Goal: Information Seeking & Learning: Check status

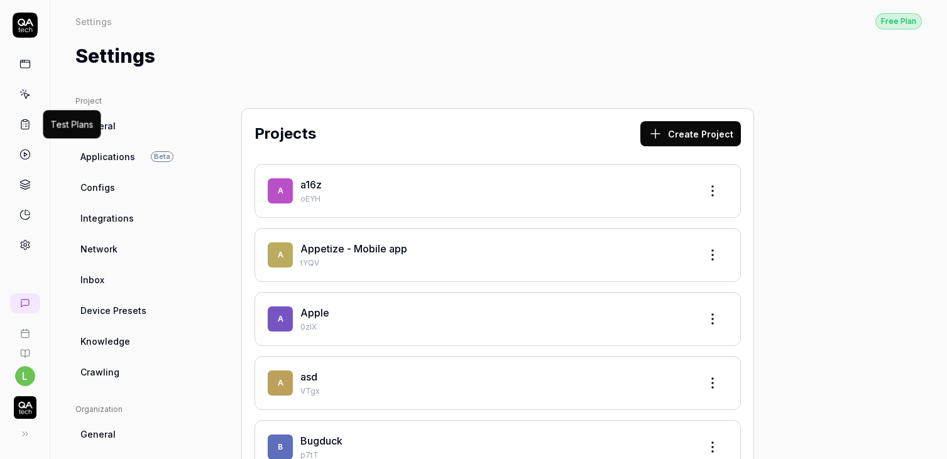
click at [26, 127] on icon at bounding box center [24, 124] width 11 height 11
click at [21, 159] on icon at bounding box center [24, 154] width 11 height 11
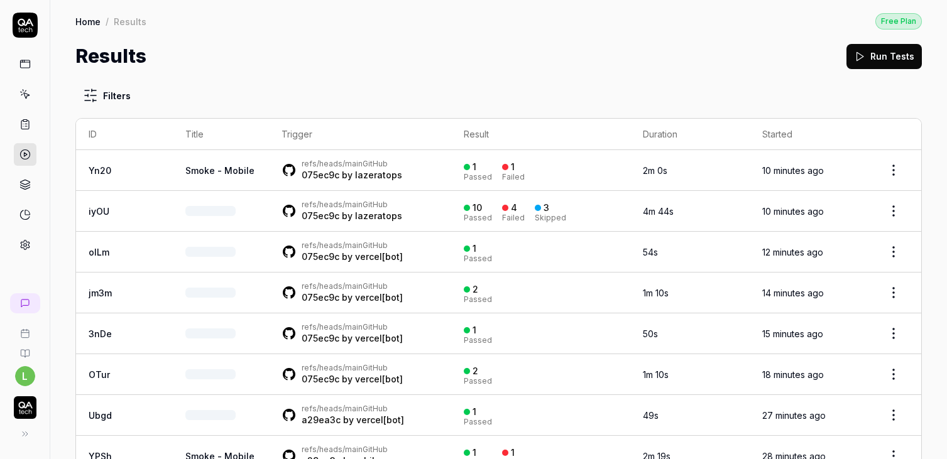
click at [104, 168] on link "Yn20" at bounding box center [100, 170] width 23 height 11
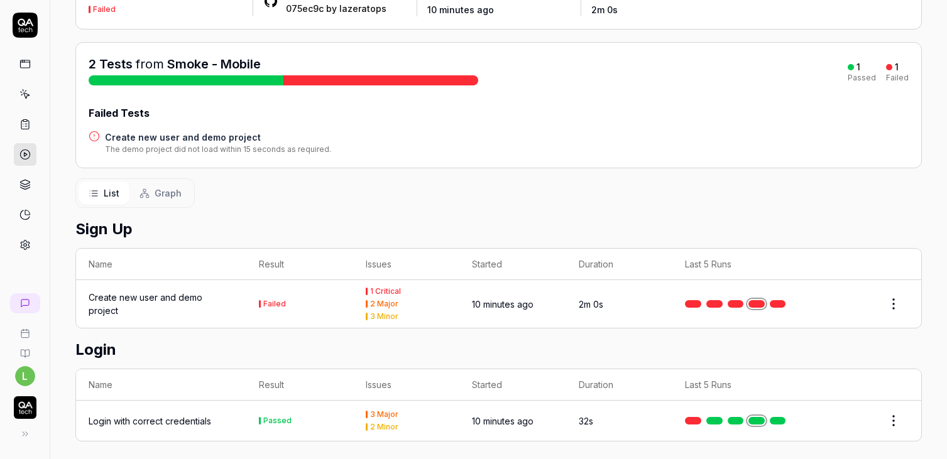
scroll to position [114, 0]
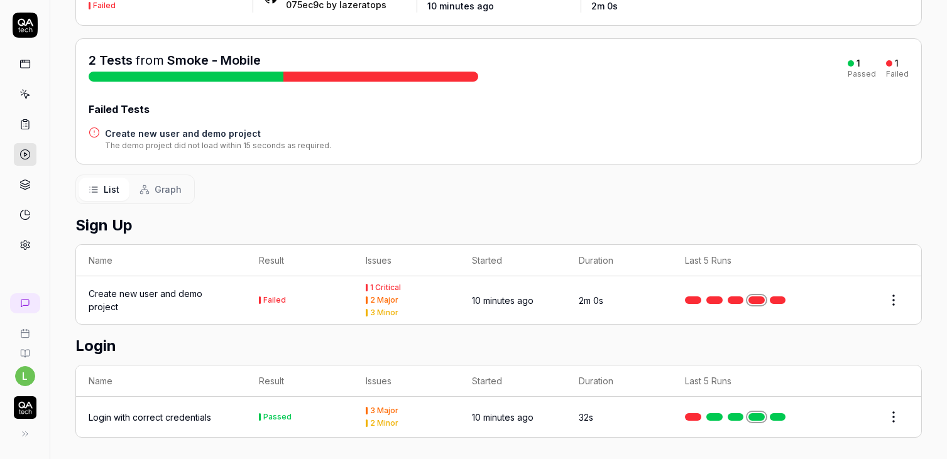
click at [162, 170] on div "Status Failed refs/heads/main GitHub 075ec9c by lazeratops Started 10 minutes a…" at bounding box center [498, 210] width 896 height 506
click at [162, 183] on span "Graph" at bounding box center [168, 189] width 27 height 13
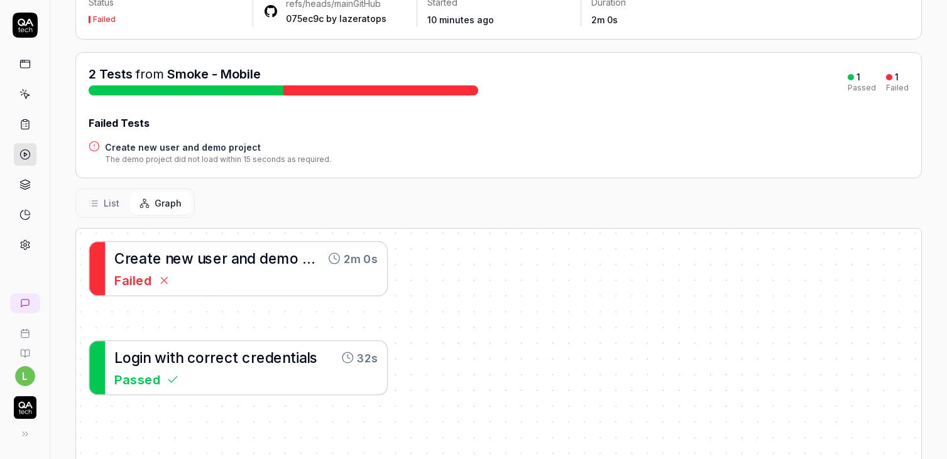
scroll to position [161, 0]
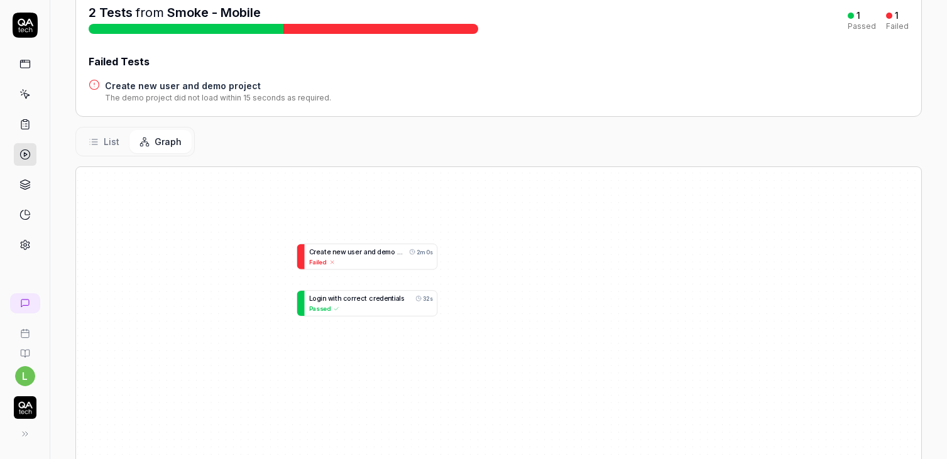
drag, startPoint x: 190, startPoint y: 266, endPoint x: 340, endPoint y: 266, distance: 149.5
click at [340, 266] on div "C r e a t e n e w u s e r a n d d e m o p r o j e c t 2m 0s Failed L o g i n w …" at bounding box center [498, 350] width 845 height 366
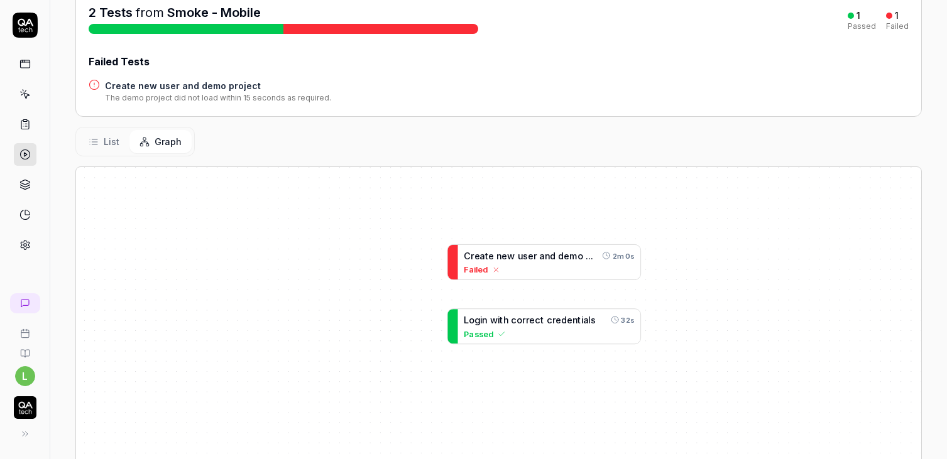
click at [114, 135] on span "List" at bounding box center [112, 141] width 16 height 13
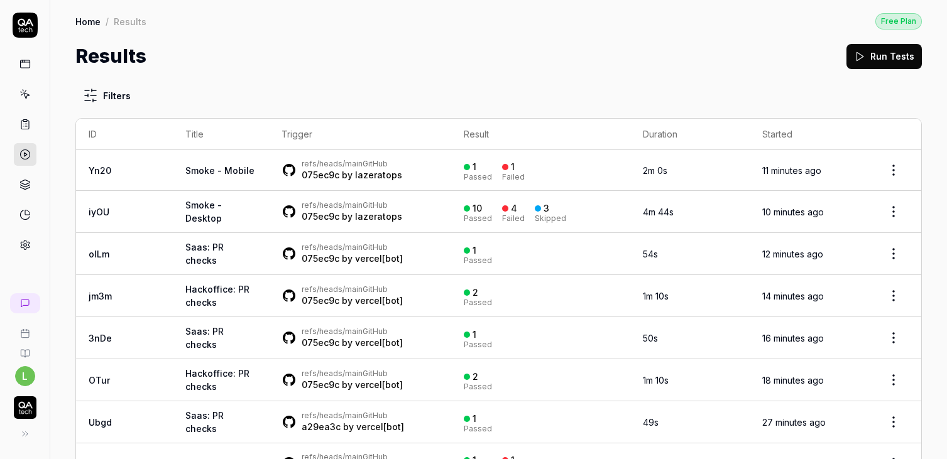
click at [105, 214] on link "iyOU" at bounding box center [99, 212] width 21 height 11
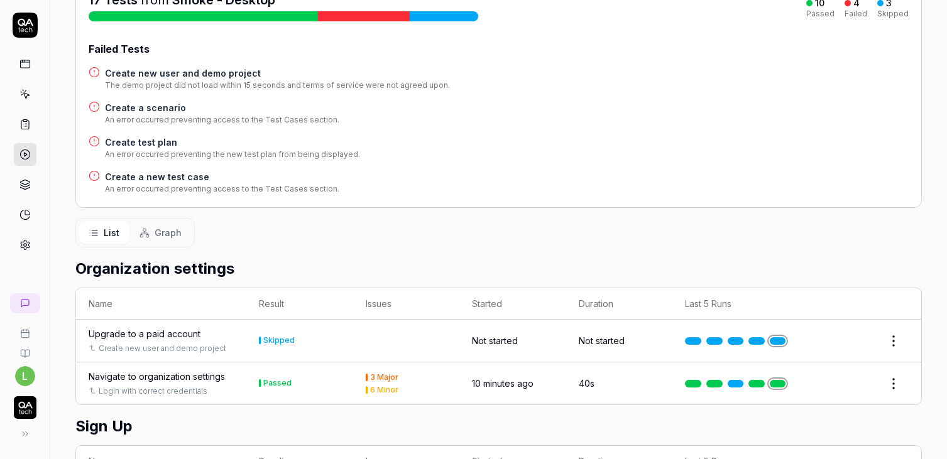
scroll to position [200, 0]
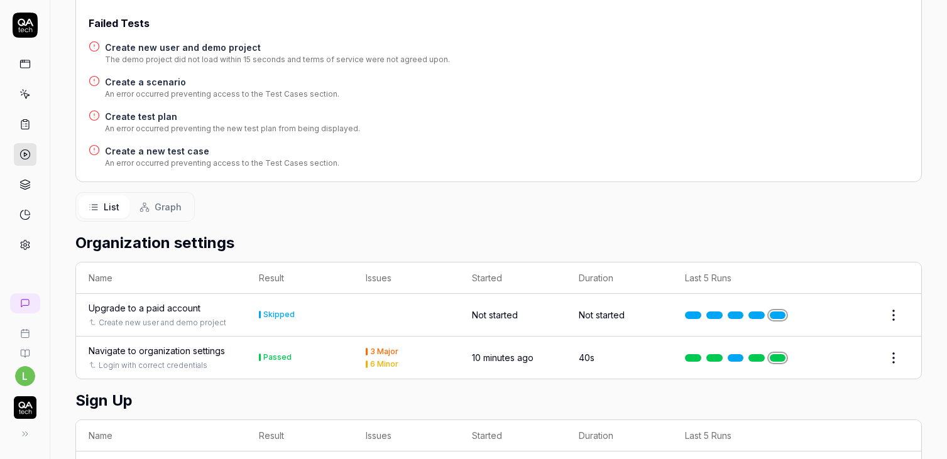
click at [163, 206] on span "Graph" at bounding box center [168, 206] width 27 height 13
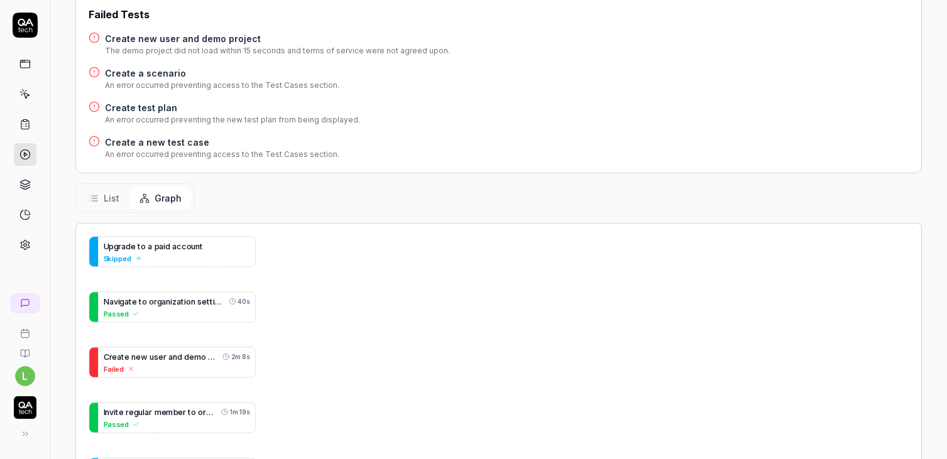
scroll to position [363, 0]
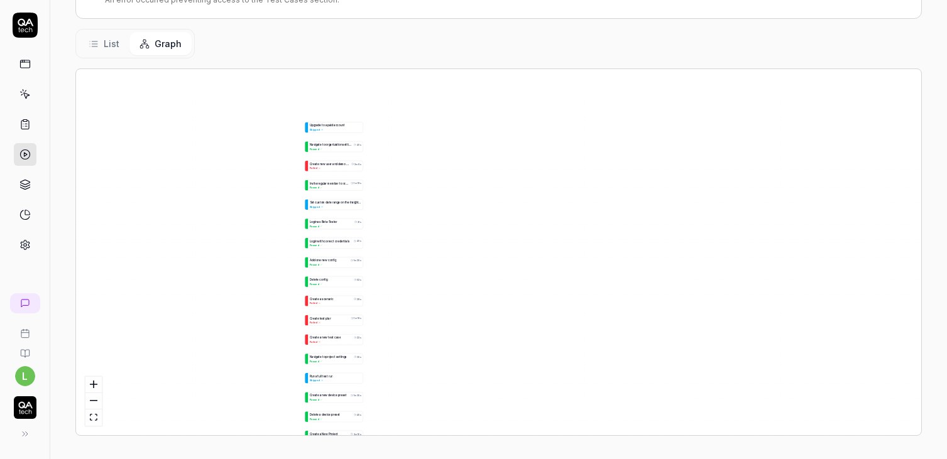
drag, startPoint x: 200, startPoint y: 356, endPoint x: 281, endPoint y: 219, distance: 158.6
click at [281, 219] on div "U p g r a d e t o a p a i d a c c o u n t Skipped N a v i g a t e t o o r g a n…" at bounding box center [498, 252] width 845 height 366
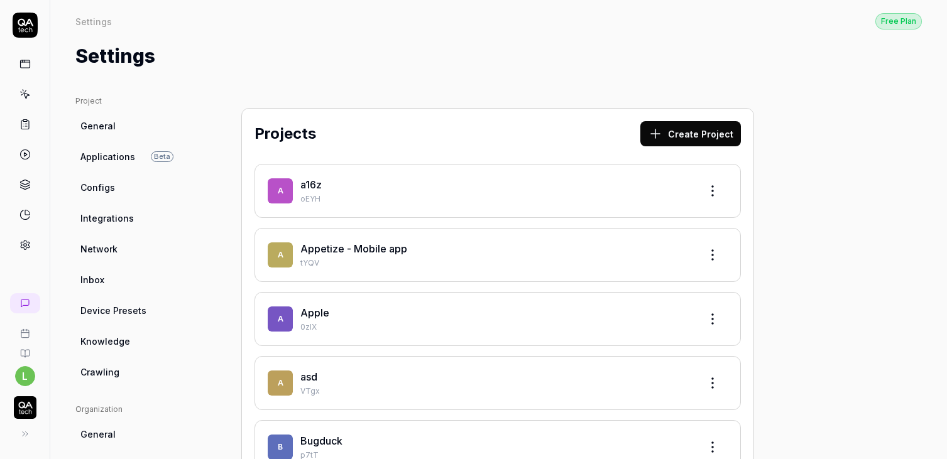
click at [27, 156] on icon at bounding box center [24, 154] width 11 height 11
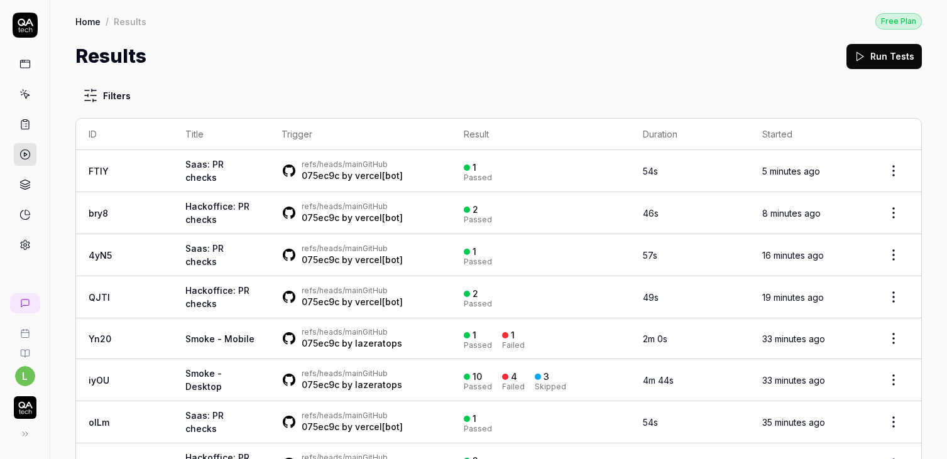
click at [94, 168] on link "FTIY" at bounding box center [99, 171] width 20 height 11
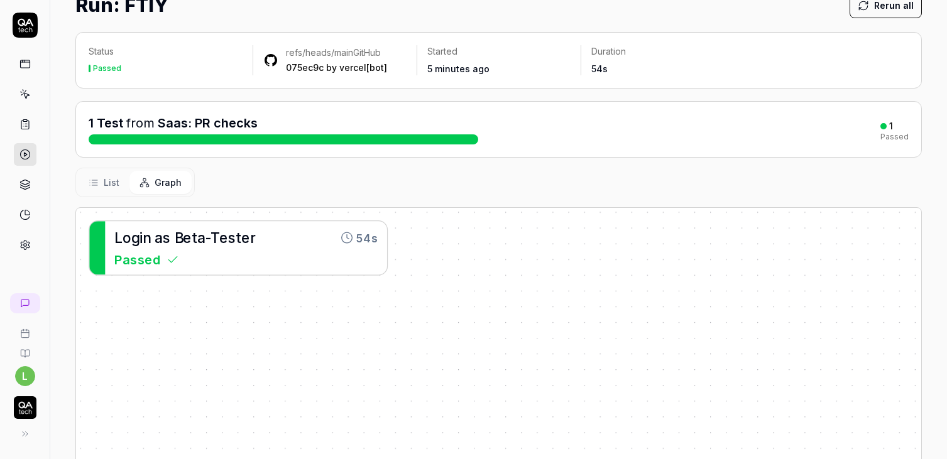
scroll to position [63, 0]
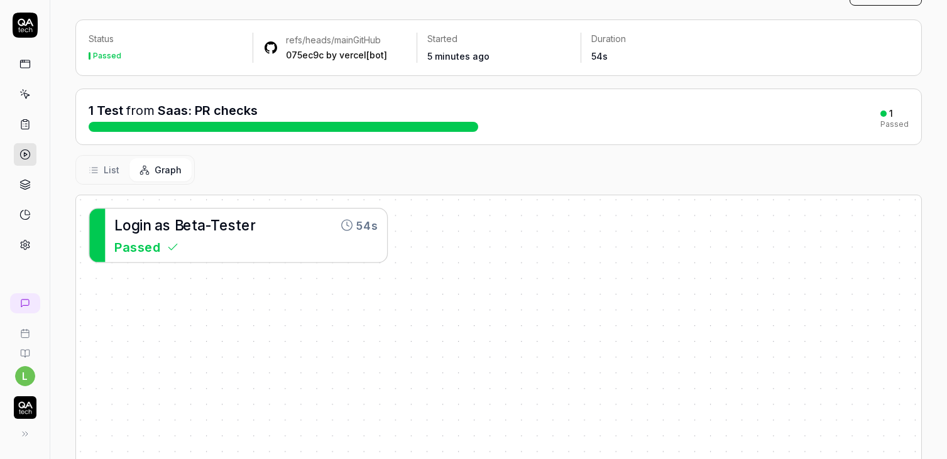
click at [112, 168] on span "List" at bounding box center [112, 169] width 16 height 13
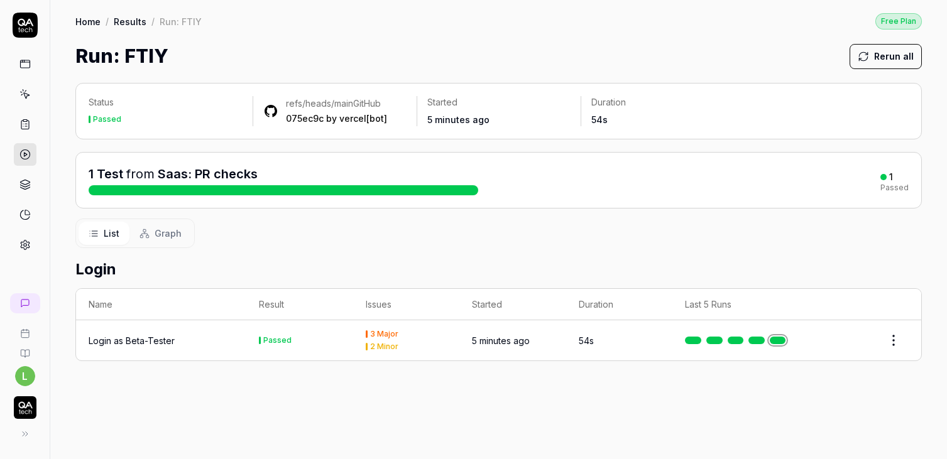
scroll to position [0, 0]
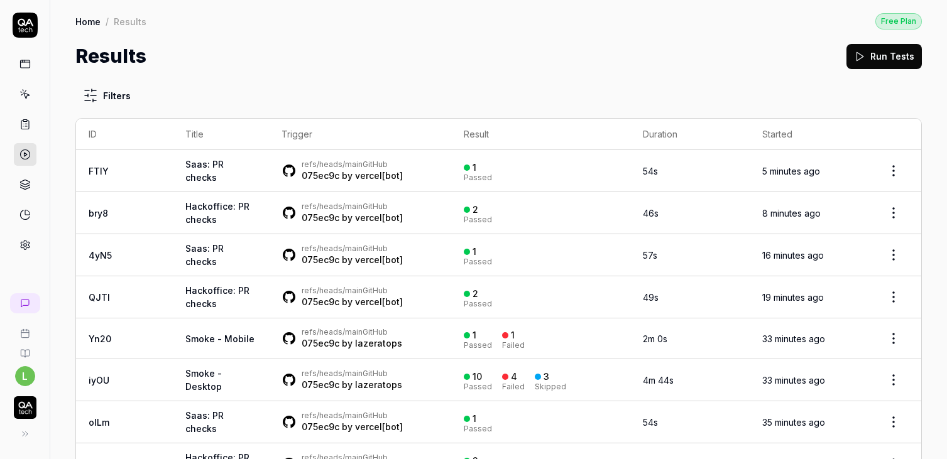
click at [101, 208] on link "bry8" at bounding box center [98, 213] width 19 height 11
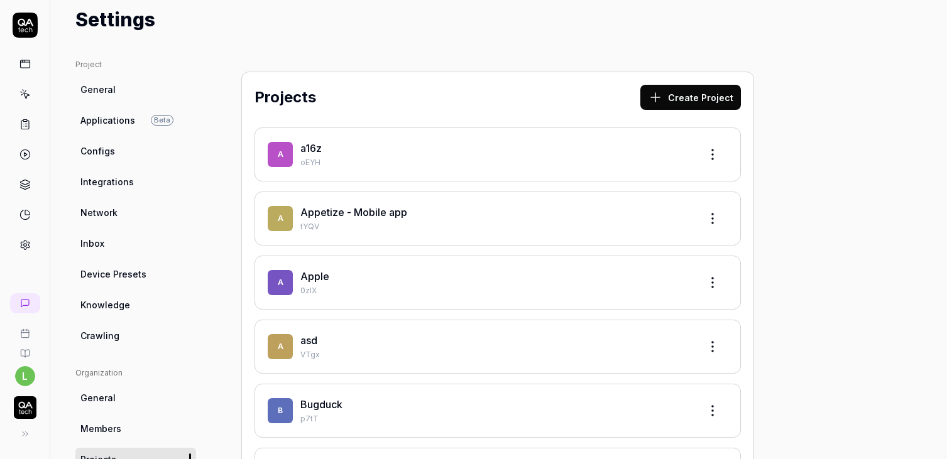
scroll to position [60, 0]
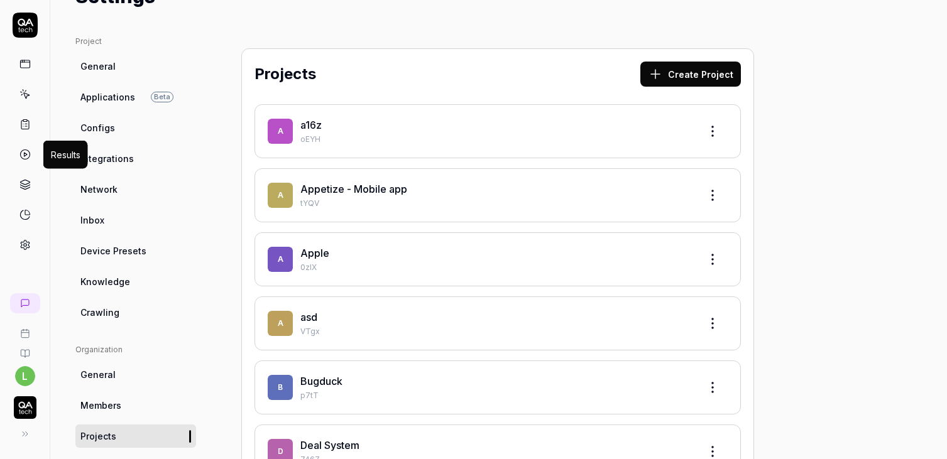
click at [24, 151] on icon at bounding box center [24, 154] width 11 height 11
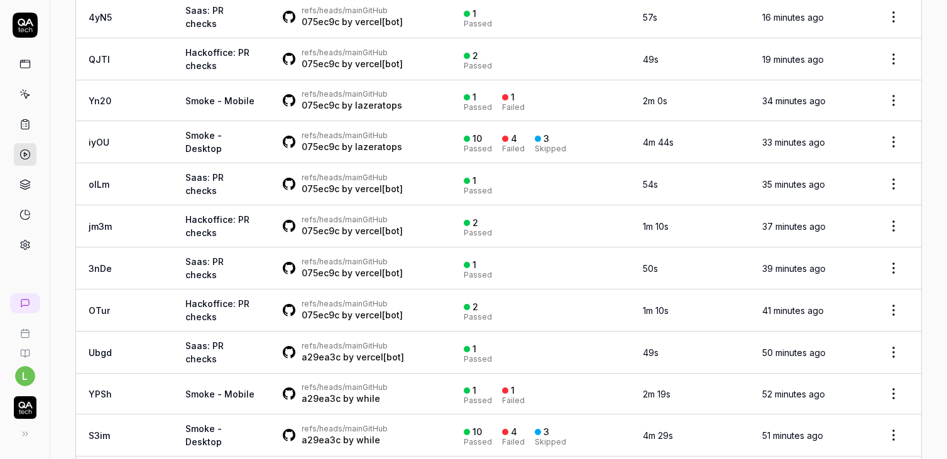
scroll to position [265, 0]
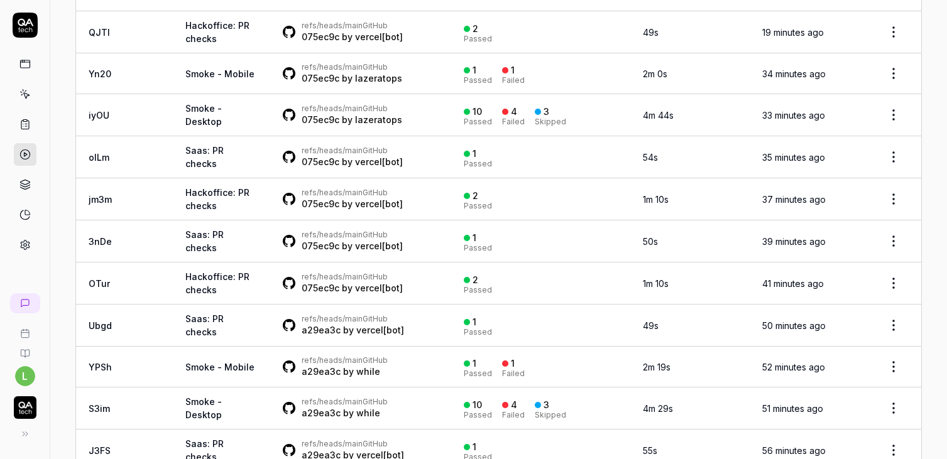
click at [106, 112] on link "iyOU" at bounding box center [99, 115] width 21 height 11
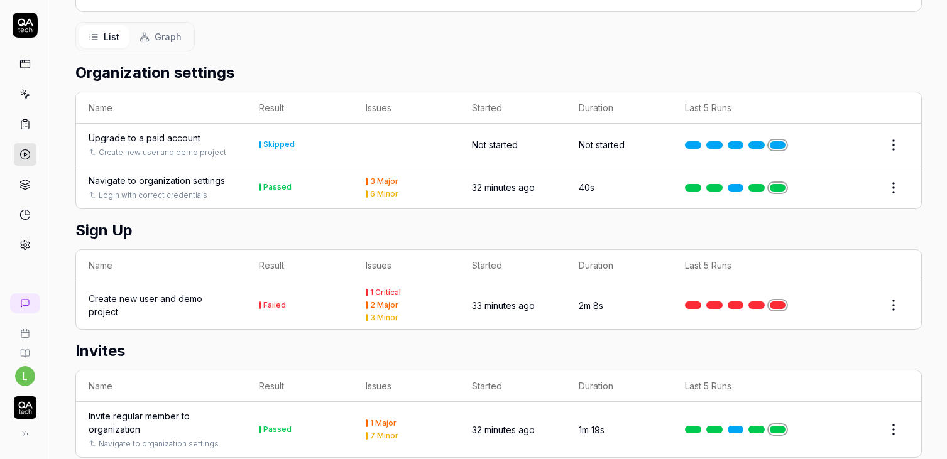
scroll to position [371, 0]
click at [169, 33] on span "Graph" at bounding box center [168, 36] width 27 height 13
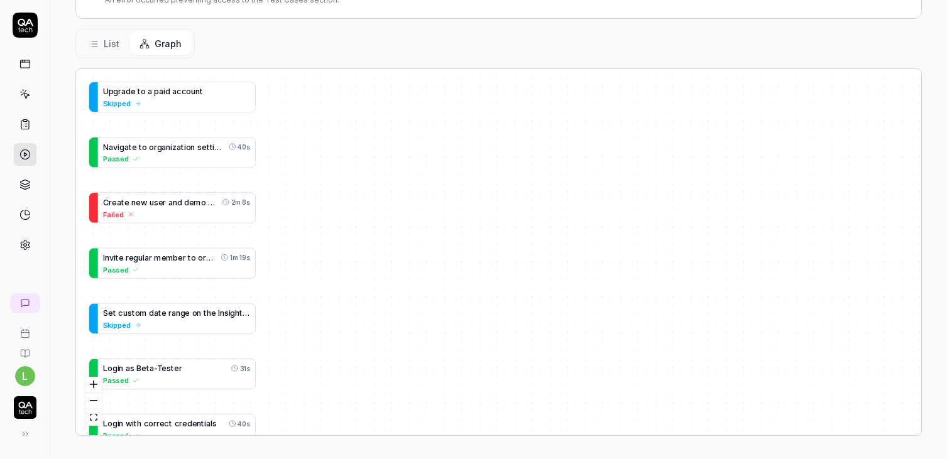
click at [102, 41] on button "List" at bounding box center [104, 43] width 51 height 23
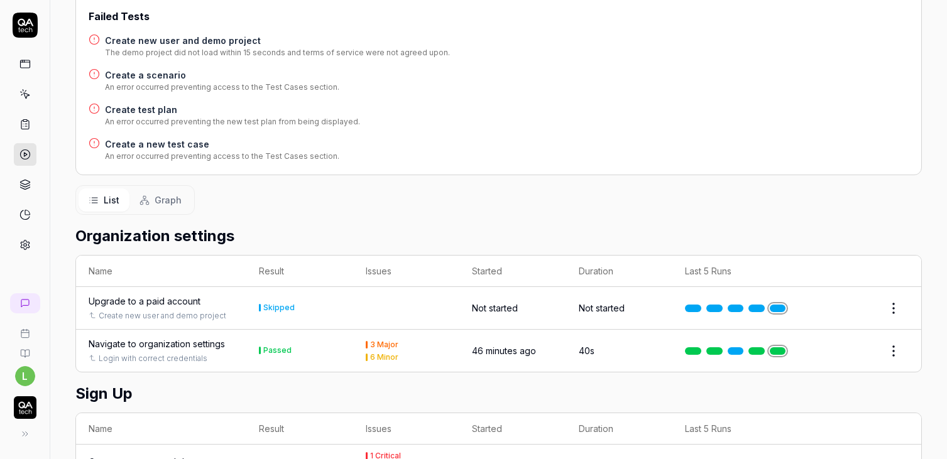
scroll to position [235, 0]
